Goal: Obtain resource: Download file/media

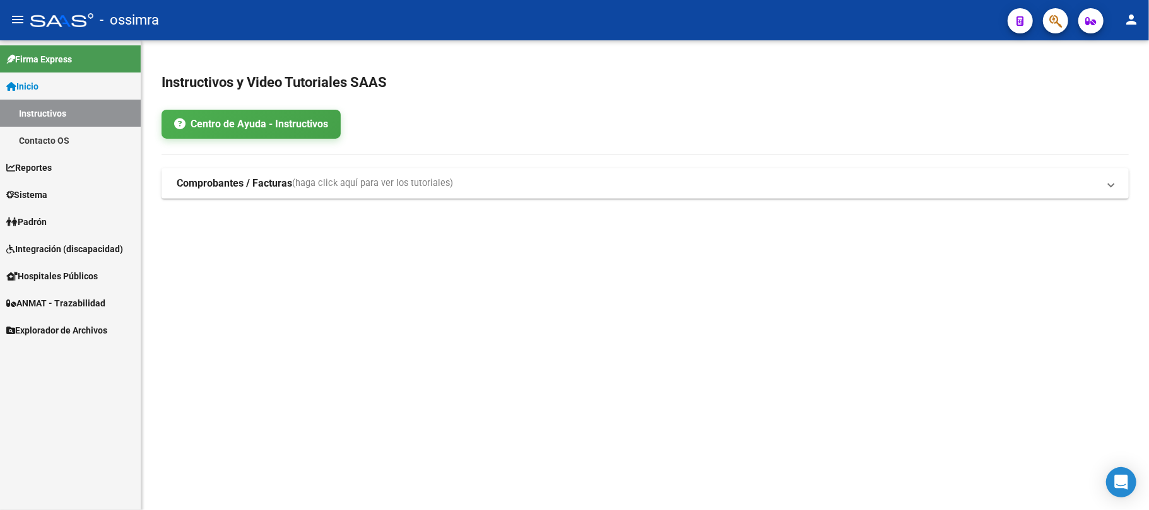
click at [74, 337] on link "Explorador de Archivos" at bounding box center [70, 330] width 141 height 27
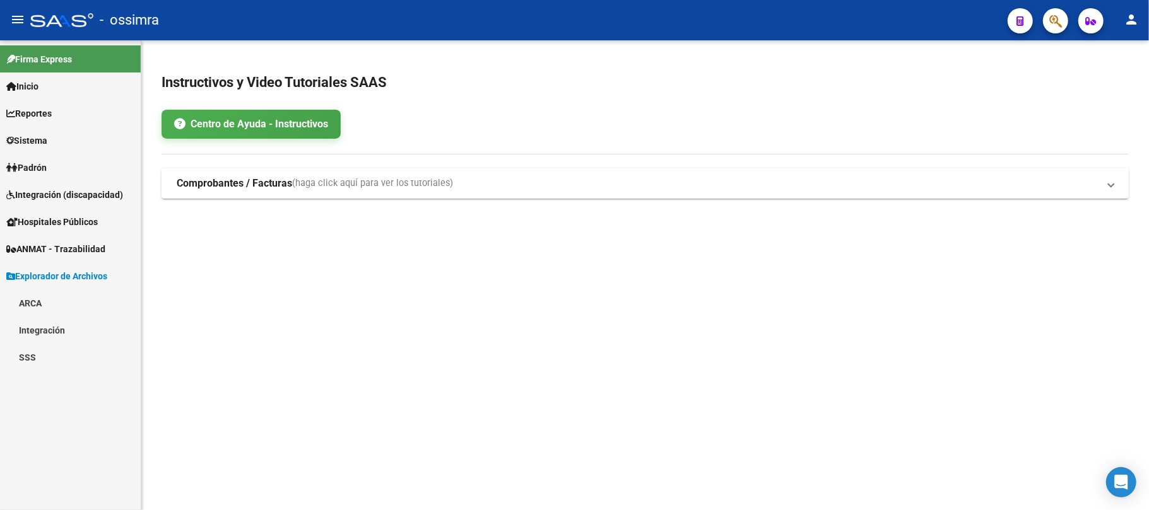
click at [49, 353] on link "SSS" at bounding box center [70, 357] width 141 height 27
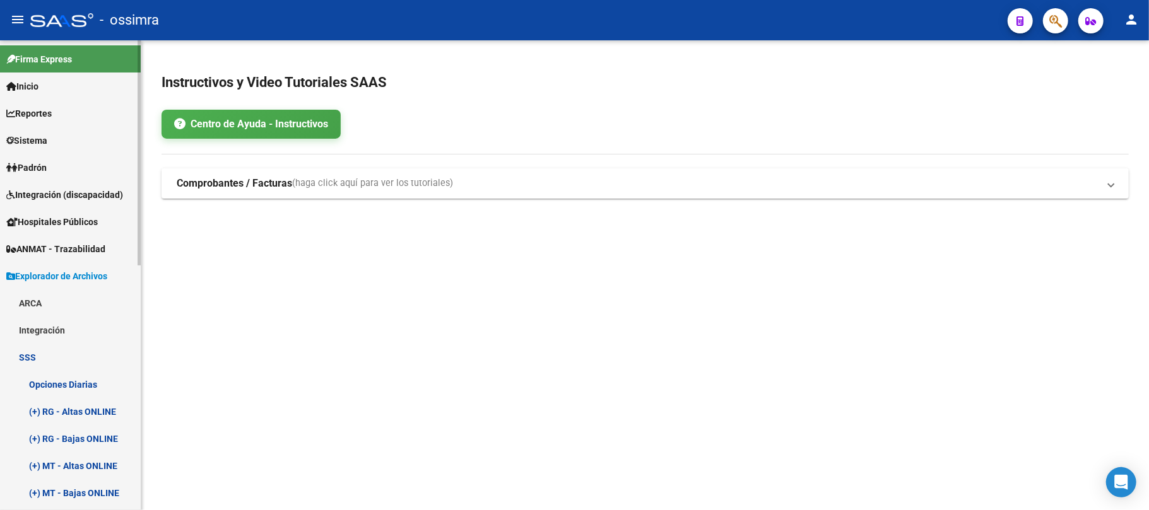
click at [71, 276] on span "Explorador de Archivos" at bounding box center [56, 276] width 101 height 14
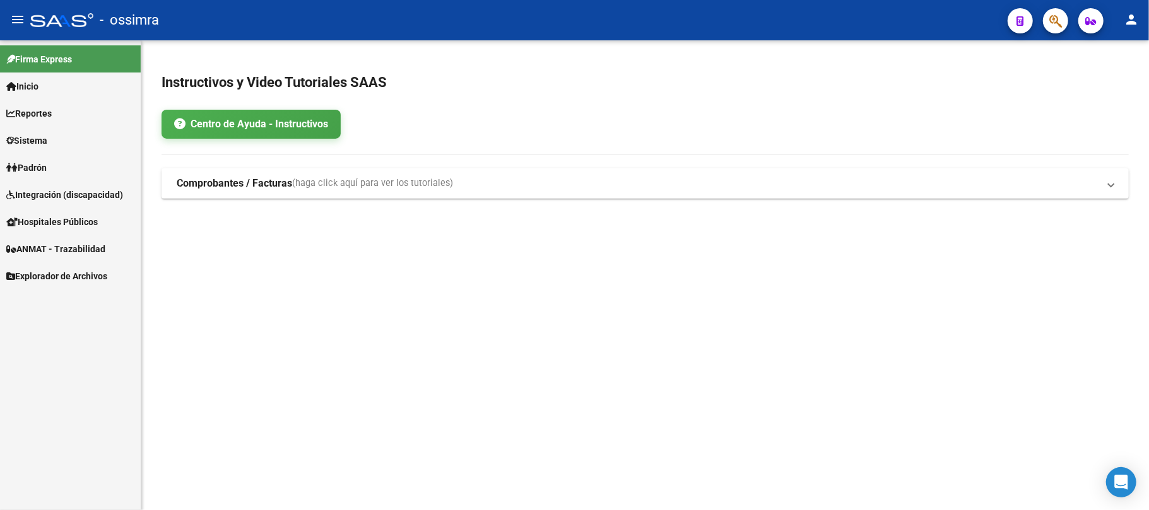
click at [54, 150] on link "Sistema" at bounding box center [70, 140] width 141 height 27
click at [57, 167] on link "Usuarios" at bounding box center [70, 167] width 141 height 27
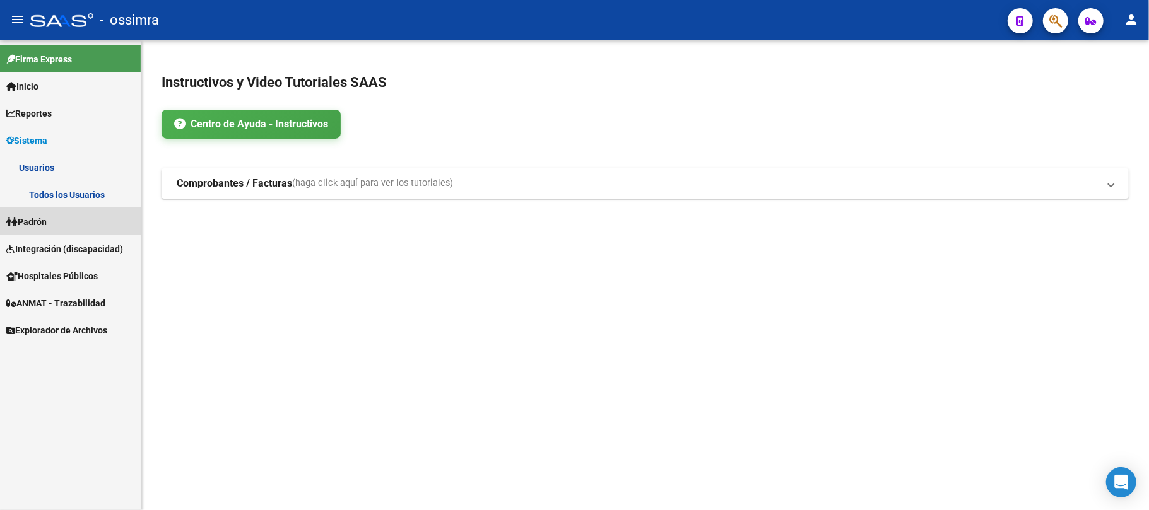
click at [58, 209] on link "Padrón" at bounding box center [70, 221] width 141 height 27
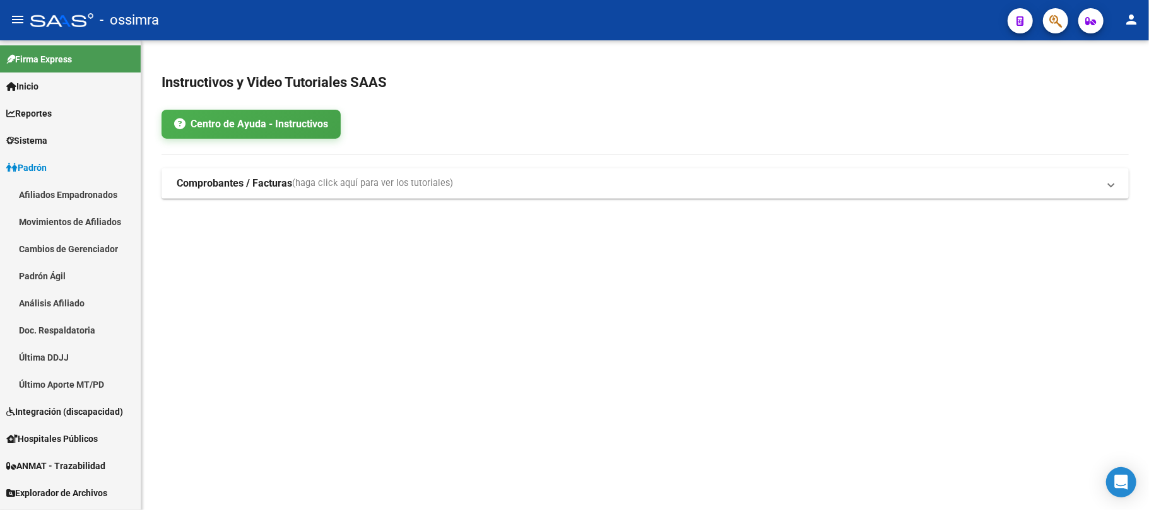
click at [41, 164] on span "Padrón" at bounding box center [26, 168] width 40 height 14
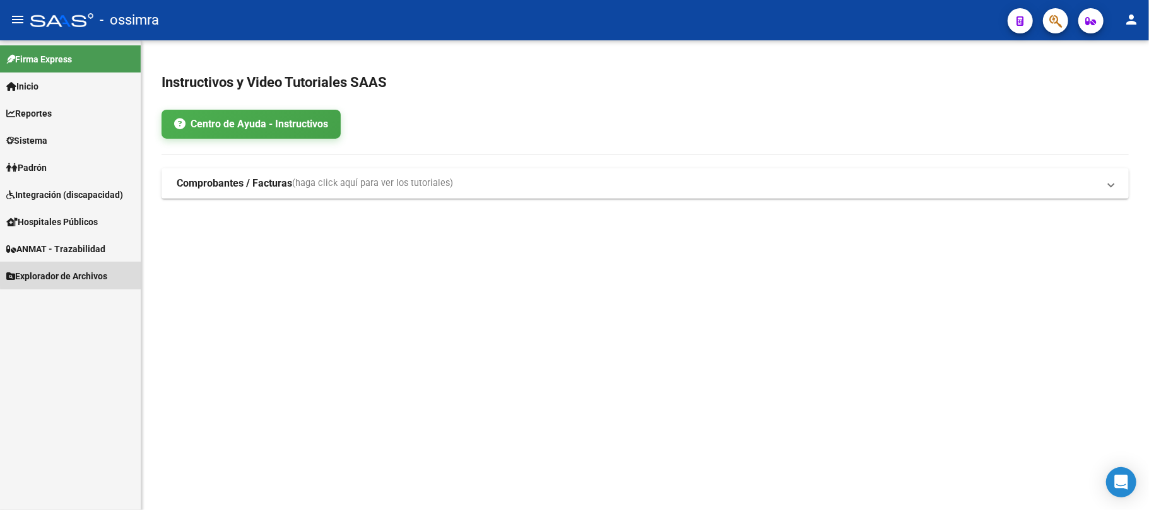
click at [83, 269] on span "Explorador de Archivos" at bounding box center [56, 276] width 101 height 14
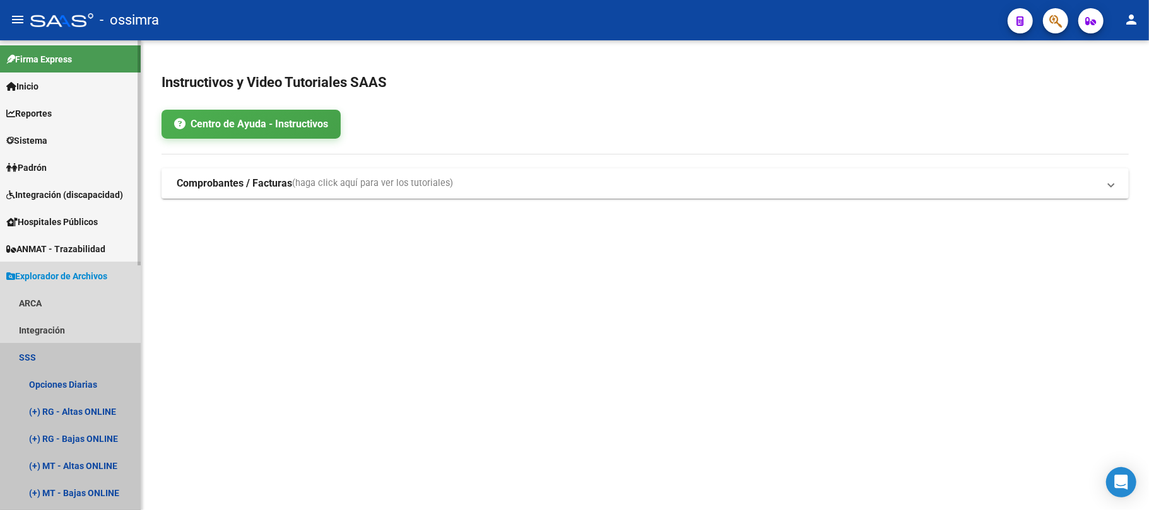
click at [28, 356] on link "SSS" at bounding box center [70, 357] width 141 height 27
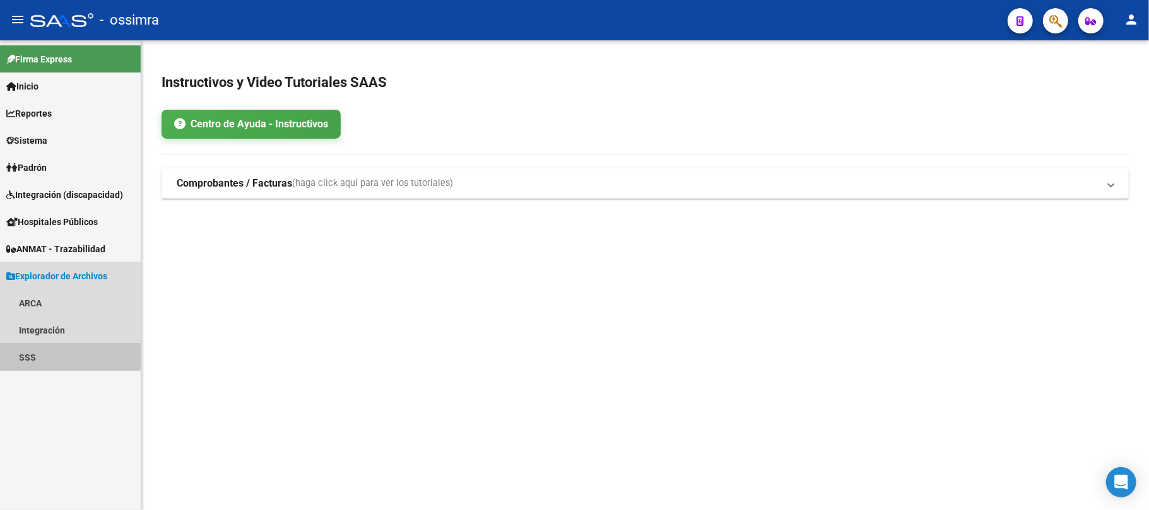
click at [28, 356] on link "SSS" at bounding box center [70, 357] width 141 height 27
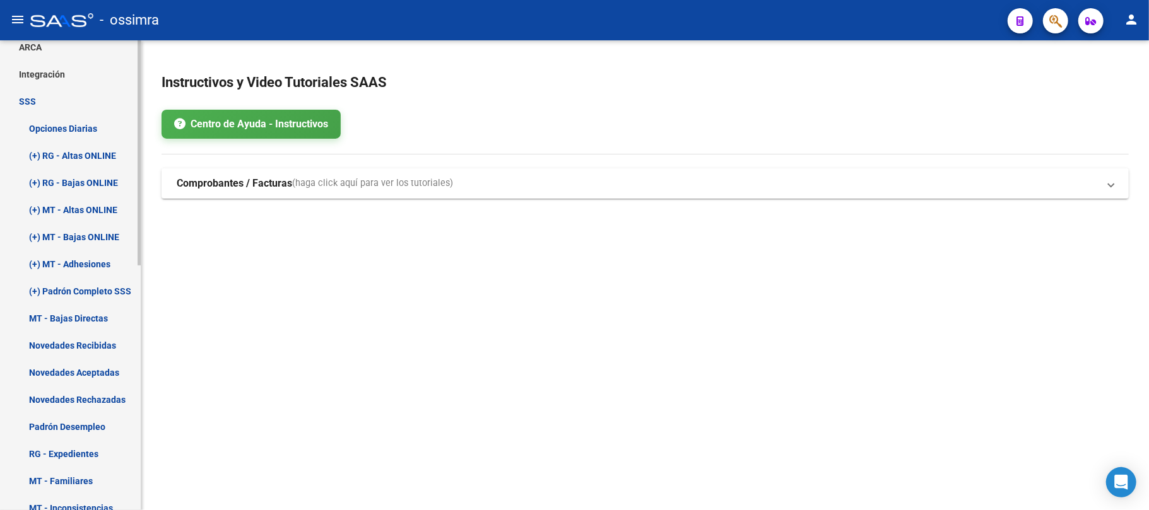
scroll to position [175, 0]
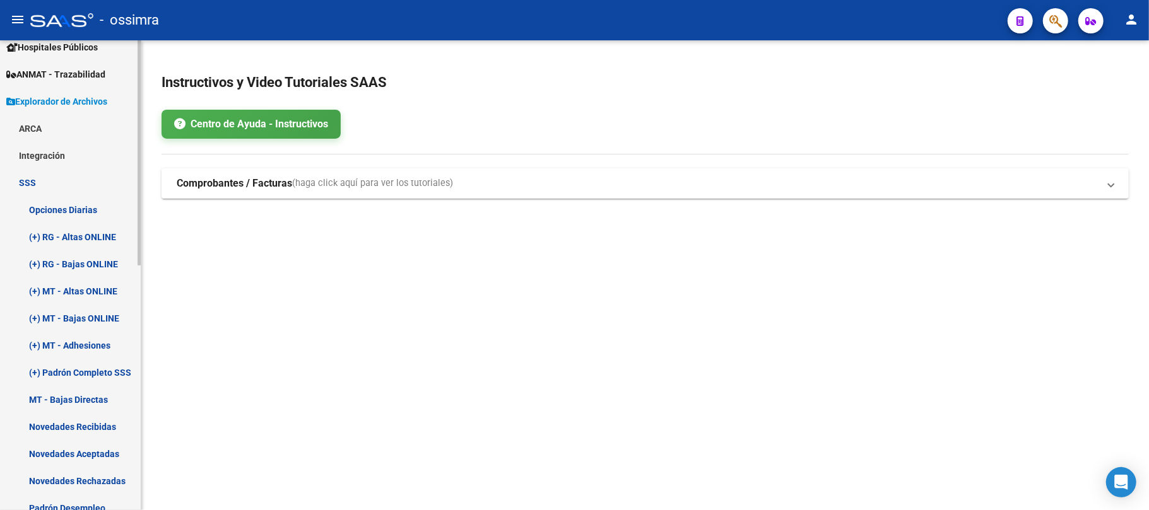
click at [26, 185] on link "SSS" at bounding box center [70, 182] width 141 height 27
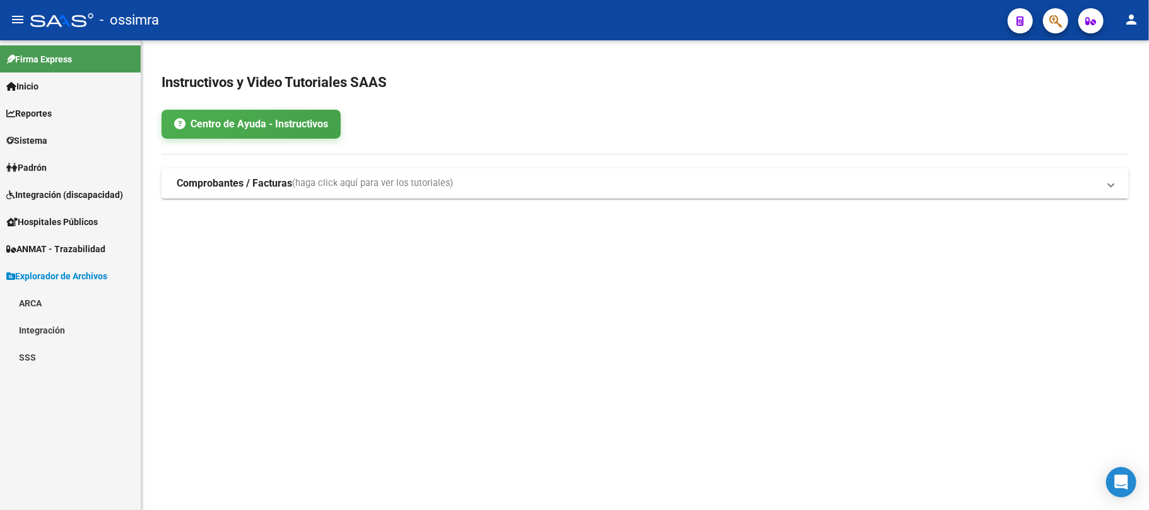
scroll to position [0, 0]
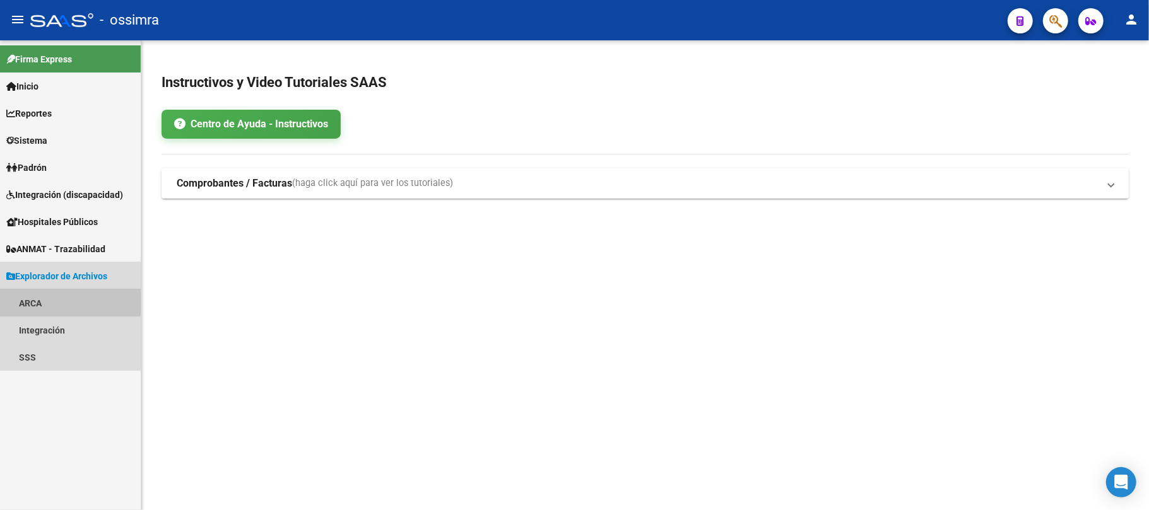
click at [44, 293] on link "ARCA" at bounding box center [70, 303] width 141 height 27
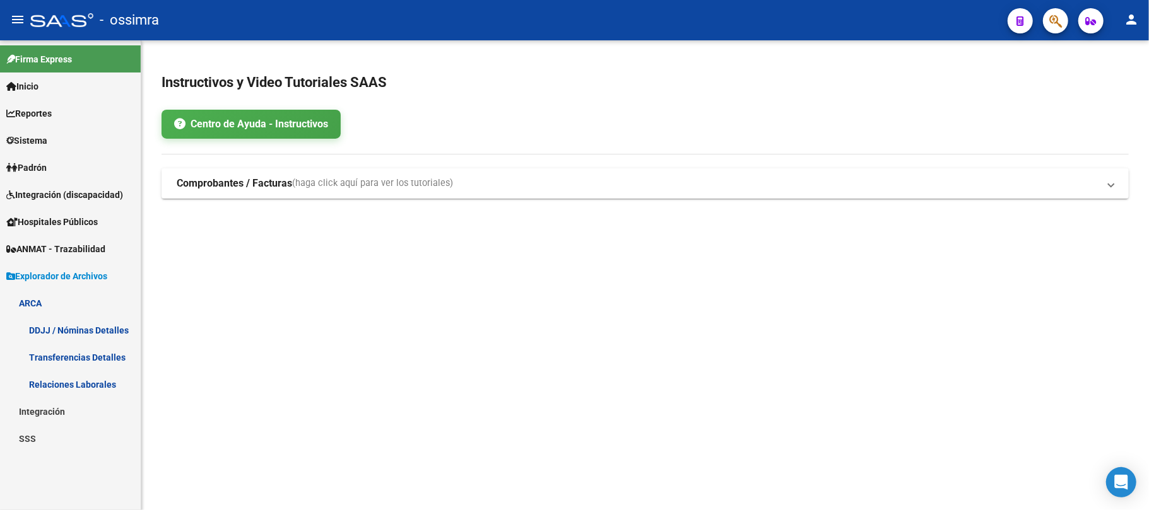
click at [44, 293] on link "ARCA" at bounding box center [70, 303] width 141 height 27
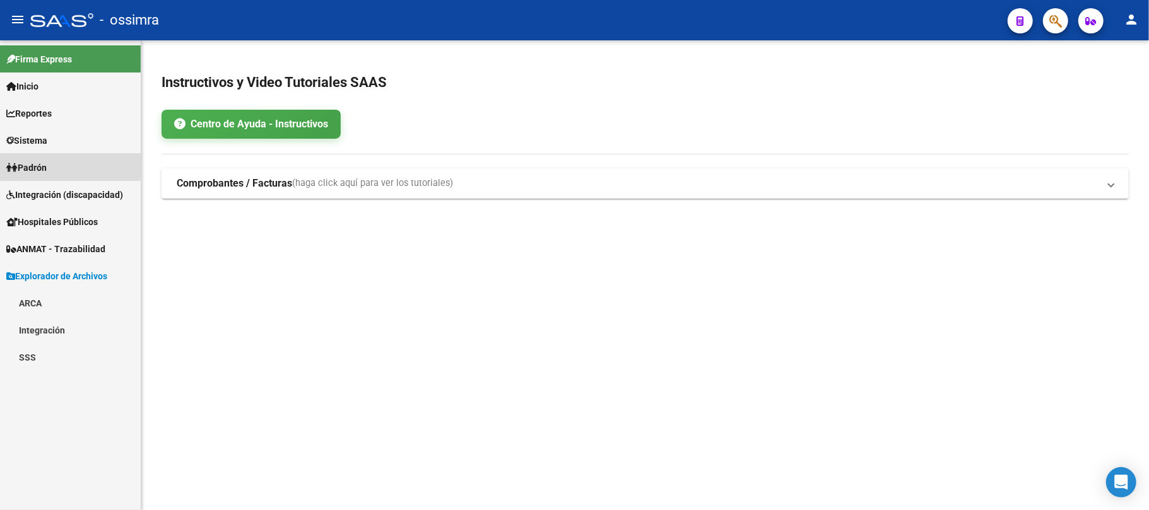
click at [20, 165] on span "Padrón" at bounding box center [26, 168] width 40 height 14
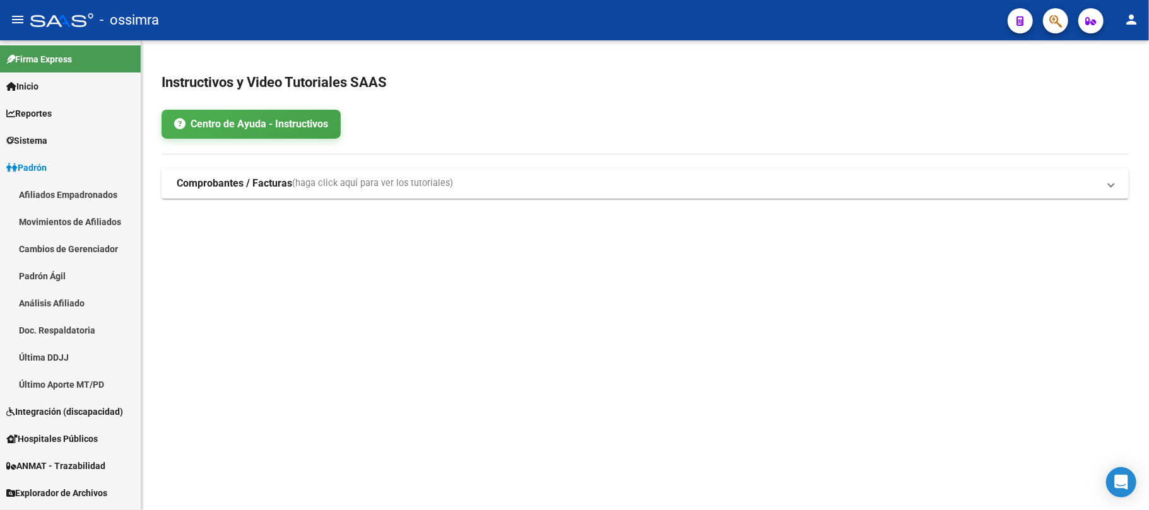
click at [61, 225] on link "Movimientos de Afiliados" at bounding box center [70, 221] width 141 height 27
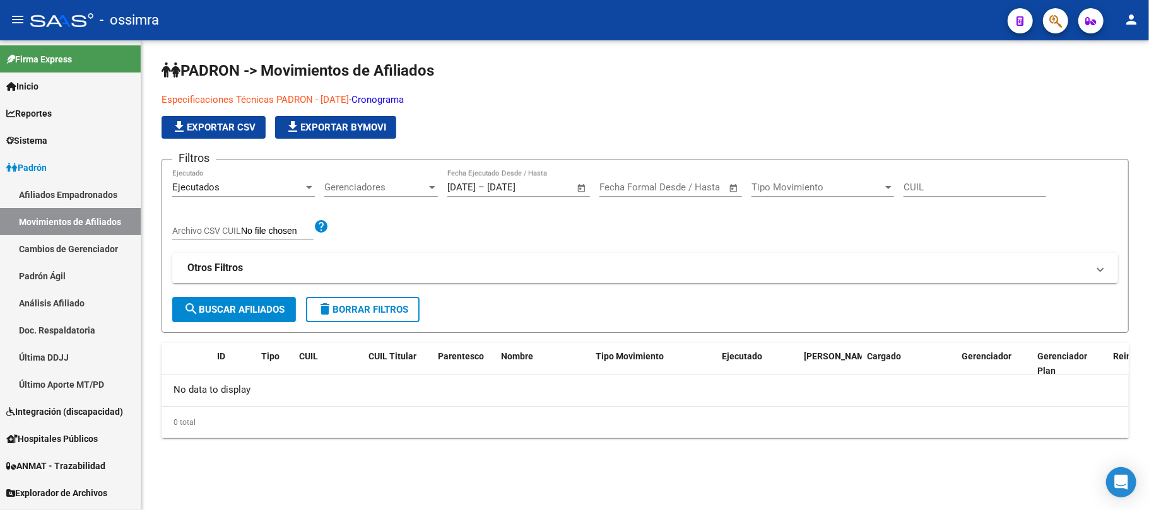
click at [64, 187] on link "Afiliados Empadronados" at bounding box center [70, 194] width 141 height 27
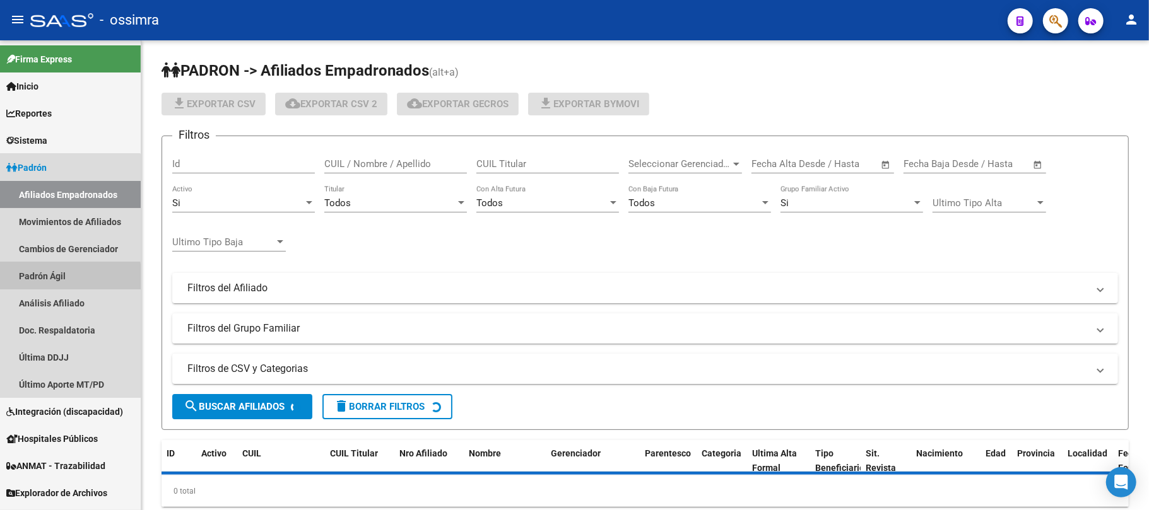
click at [31, 280] on link "Padrón Ágil" at bounding box center [70, 275] width 141 height 27
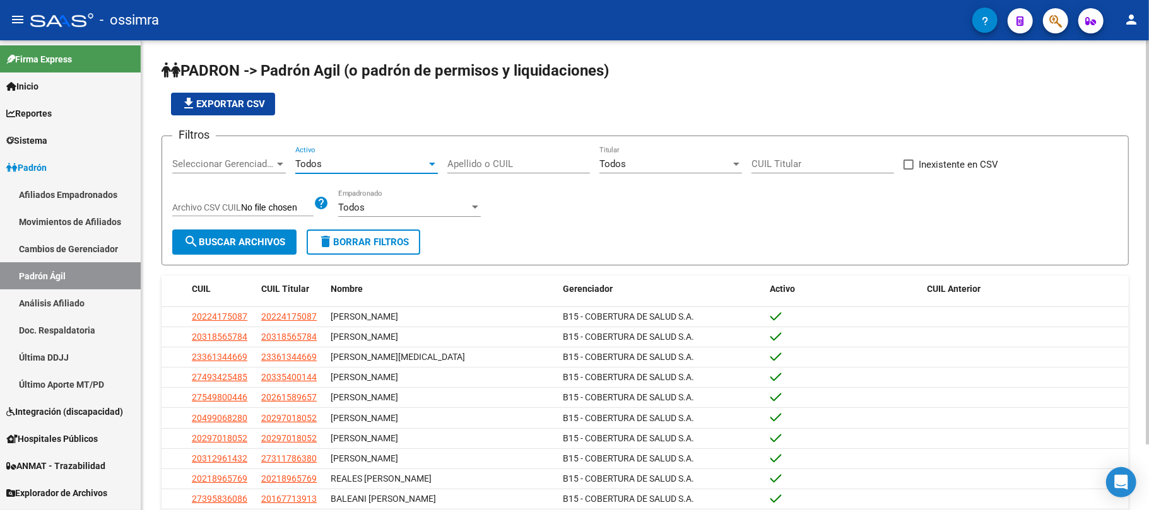
click at [373, 167] on div "Todos" at bounding box center [360, 163] width 131 height 11
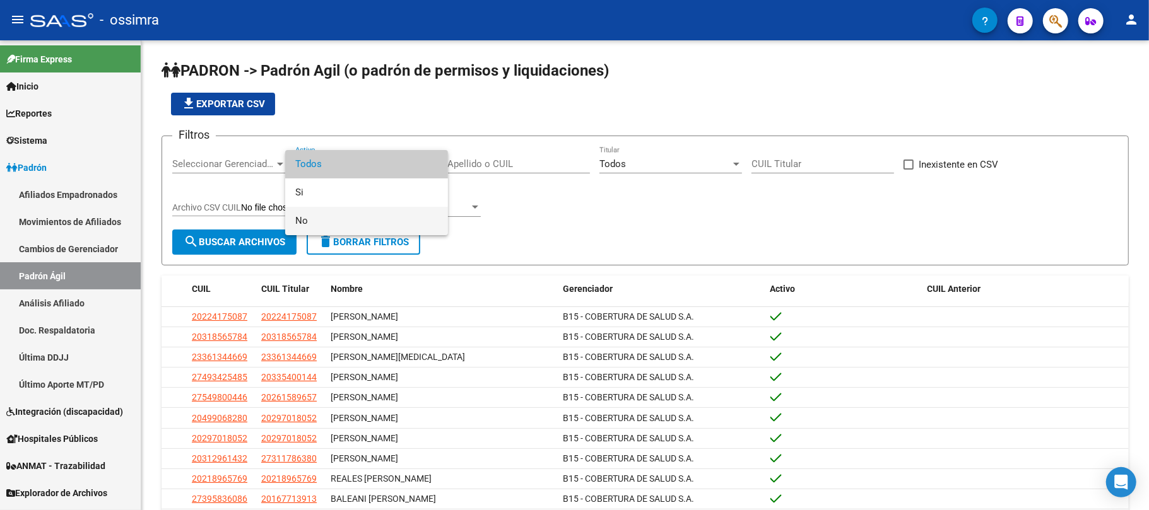
click at [347, 222] on span "No" at bounding box center [366, 221] width 143 height 28
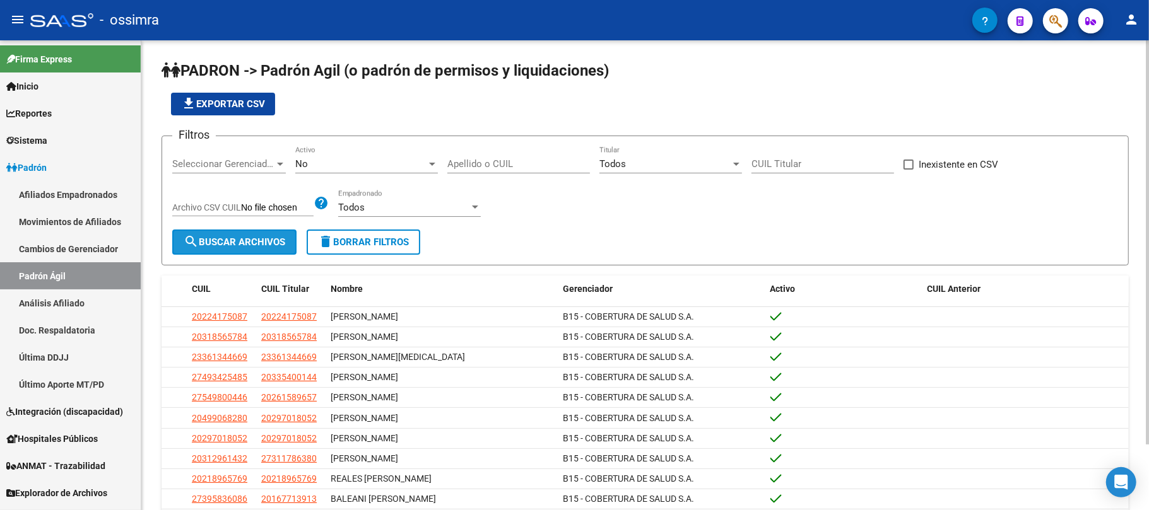
click at [266, 255] on button "search Buscar Archivos" at bounding box center [234, 242] width 124 height 25
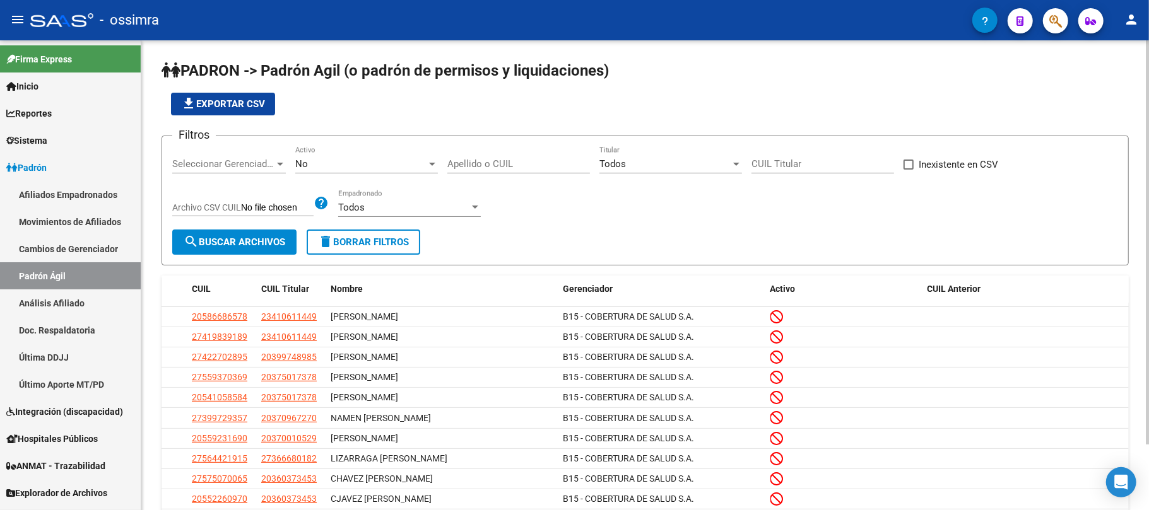
click at [351, 170] on div "No Activo" at bounding box center [366, 159] width 143 height 27
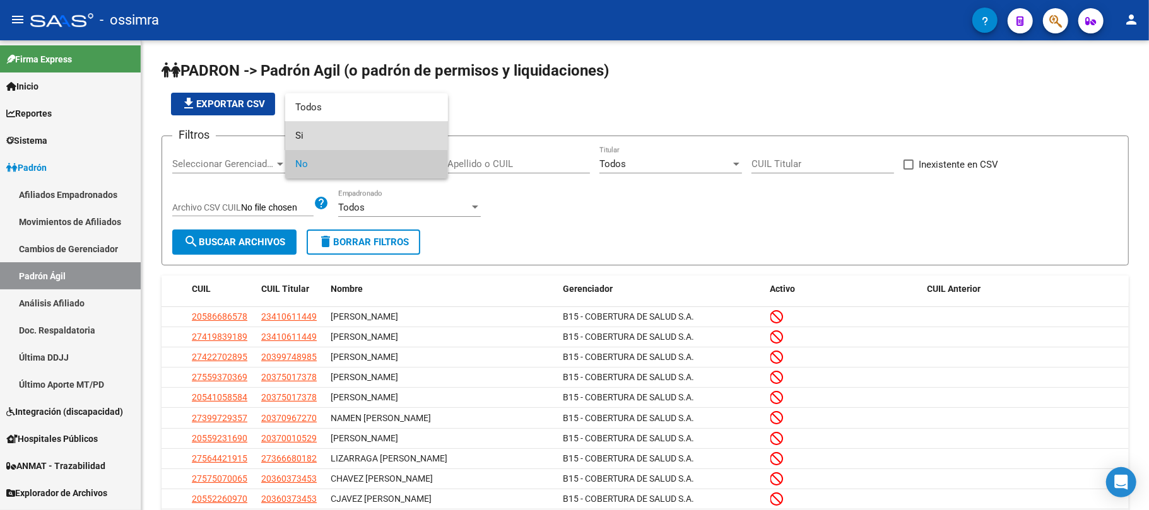
click at [348, 130] on span "Si" at bounding box center [366, 136] width 143 height 28
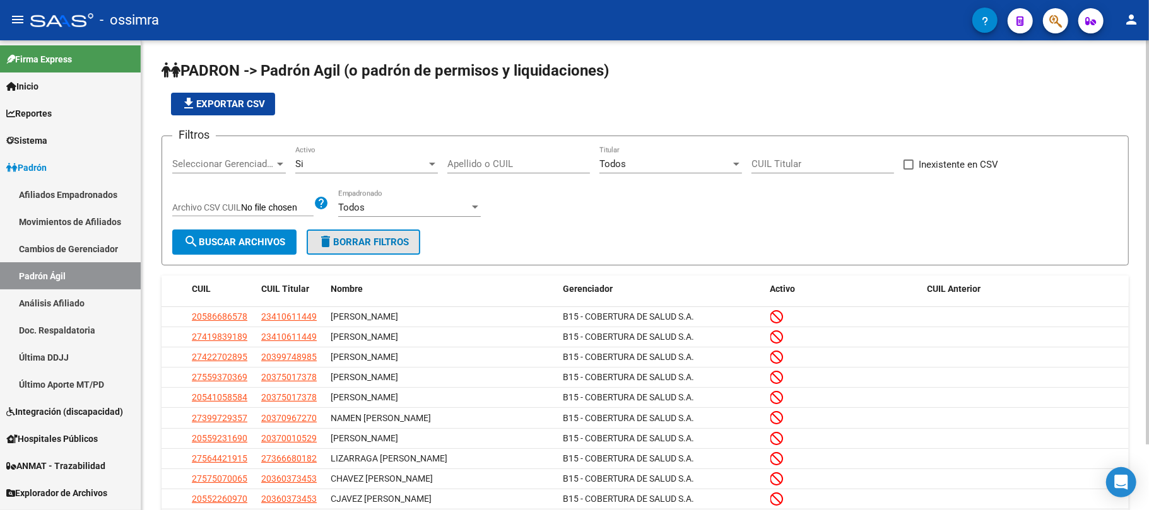
click at [354, 242] on span "delete Borrar Filtros" at bounding box center [363, 242] width 91 height 11
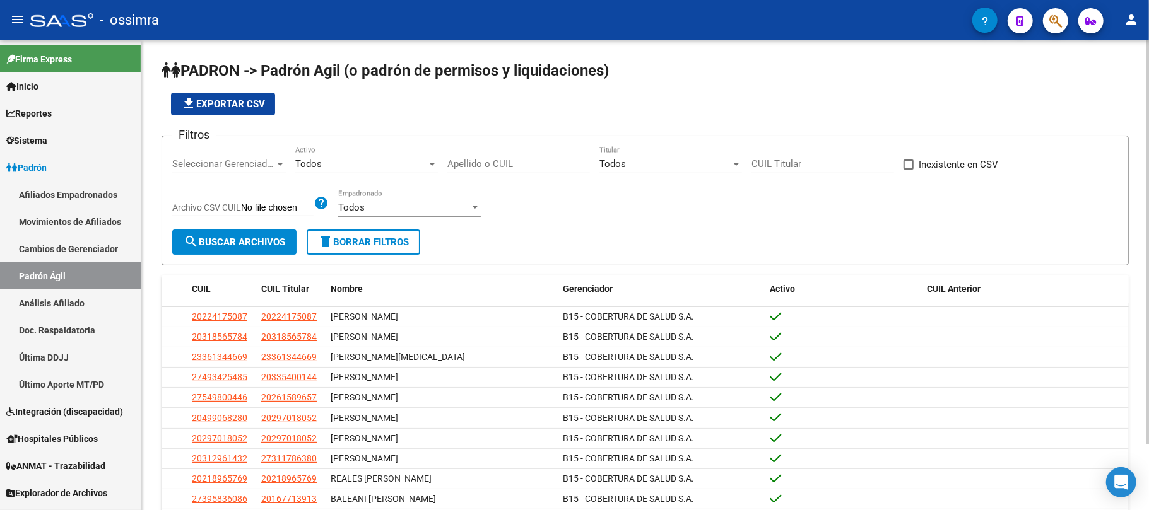
click at [250, 245] on span "search Buscar Archivos" at bounding box center [235, 242] width 102 height 11
click at [216, 93] on button "file_download Exportar CSV" at bounding box center [223, 104] width 104 height 23
click at [437, 220] on div "Todos Empadronado" at bounding box center [409, 209] width 143 height 39
click at [442, 211] on div "Todos" at bounding box center [403, 207] width 131 height 11
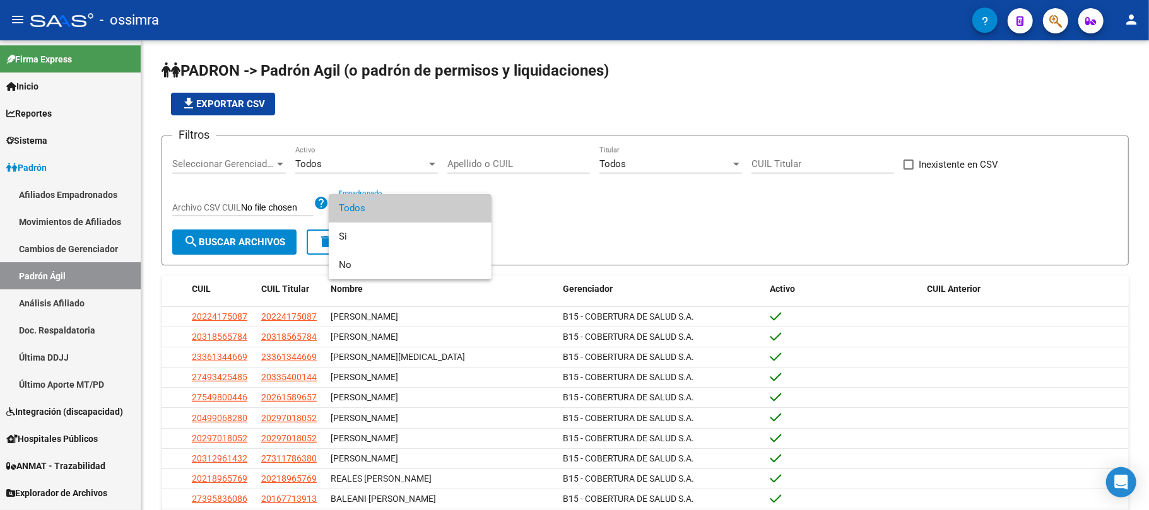
click at [596, 225] on div at bounding box center [574, 255] width 1149 height 510
